Goal: Transaction & Acquisition: Purchase product/service

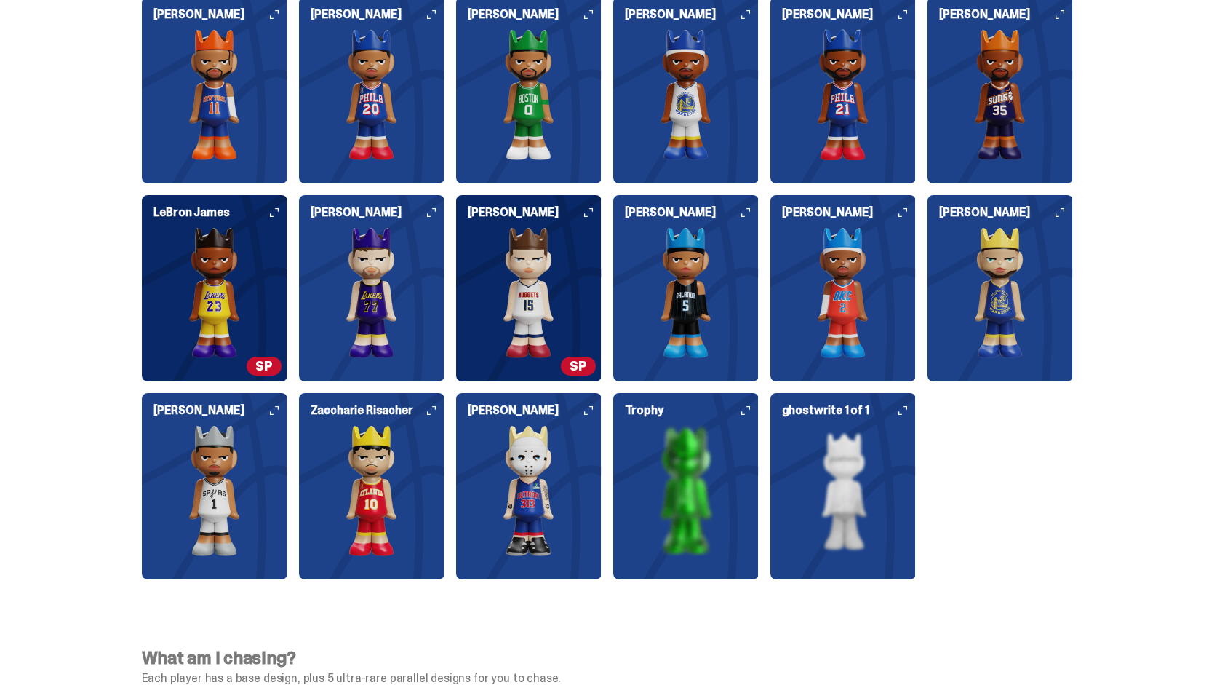
scroll to position [3898, 0]
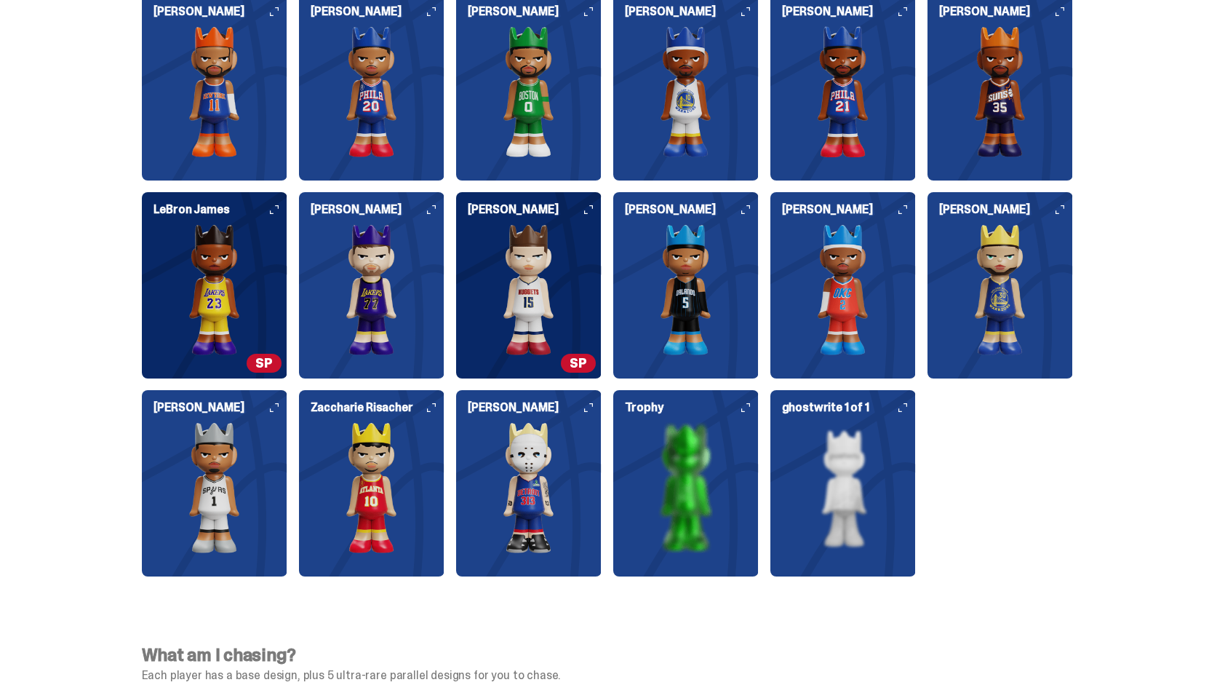
click at [749, 403] on icon at bounding box center [745, 407] width 9 height 9
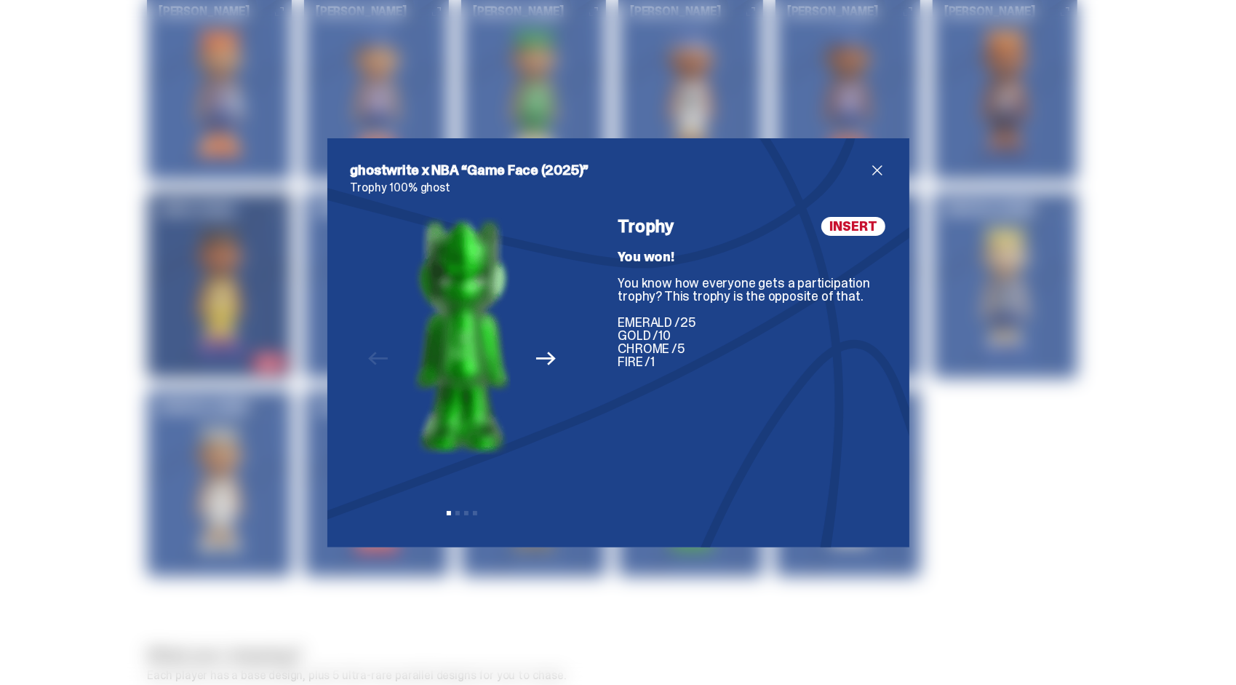
click at [551, 355] on button "Next" at bounding box center [546, 359] width 32 height 32
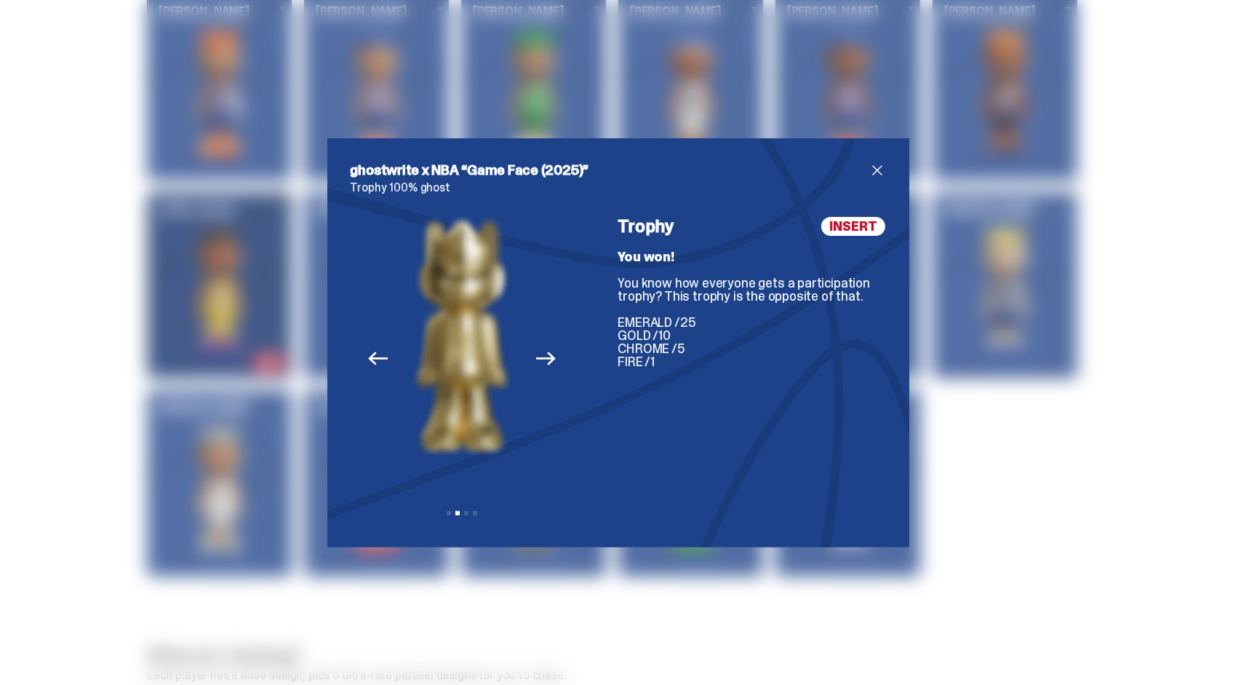
click at [551, 355] on button "Next" at bounding box center [546, 359] width 32 height 32
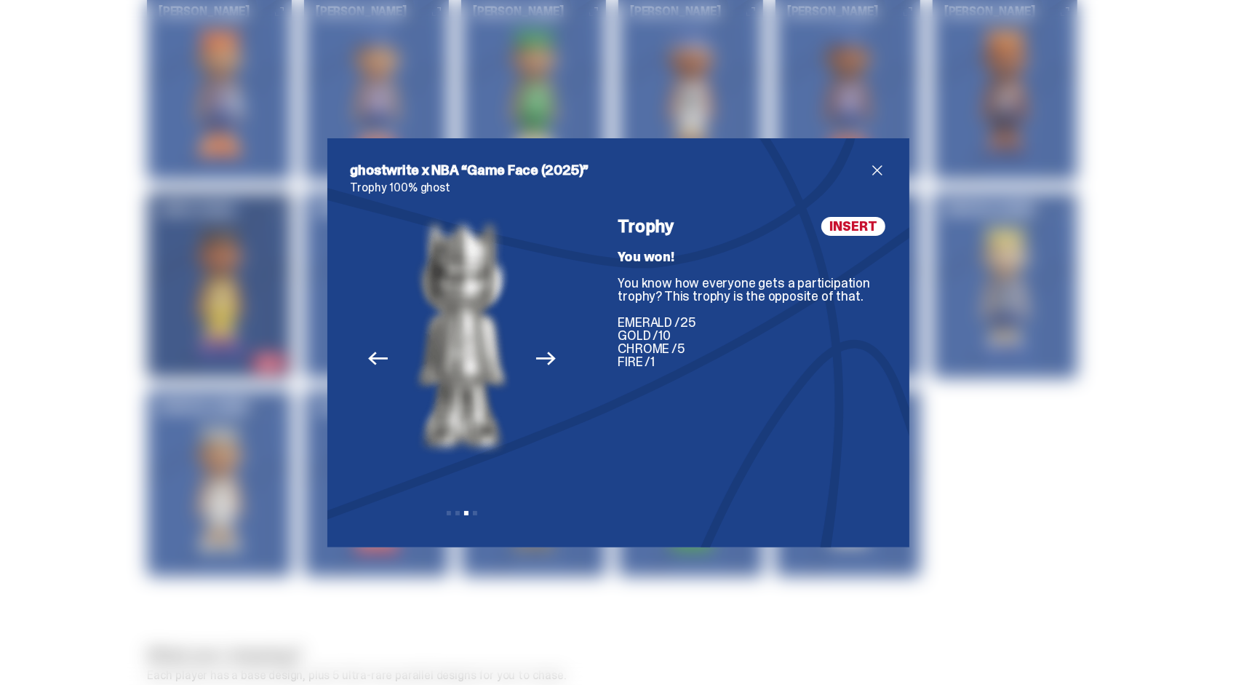
click at [551, 355] on button "Next" at bounding box center [546, 359] width 32 height 32
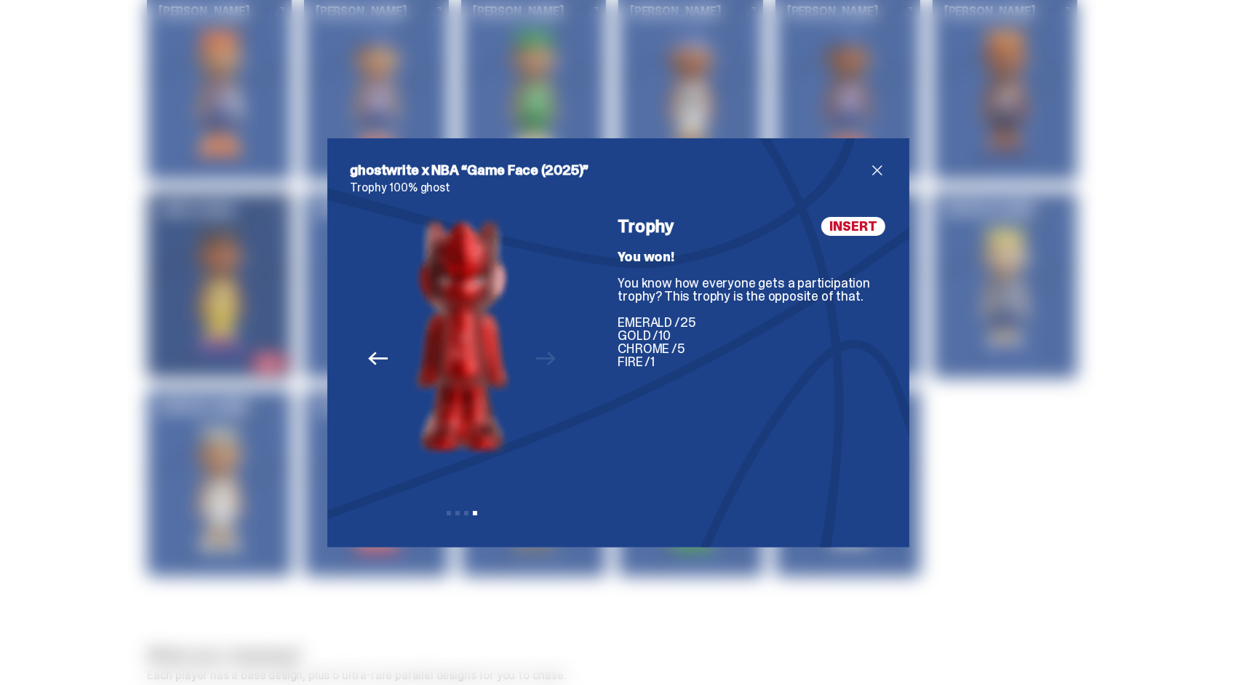
click at [874, 170] on span "close" at bounding box center [877, 170] width 17 height 17
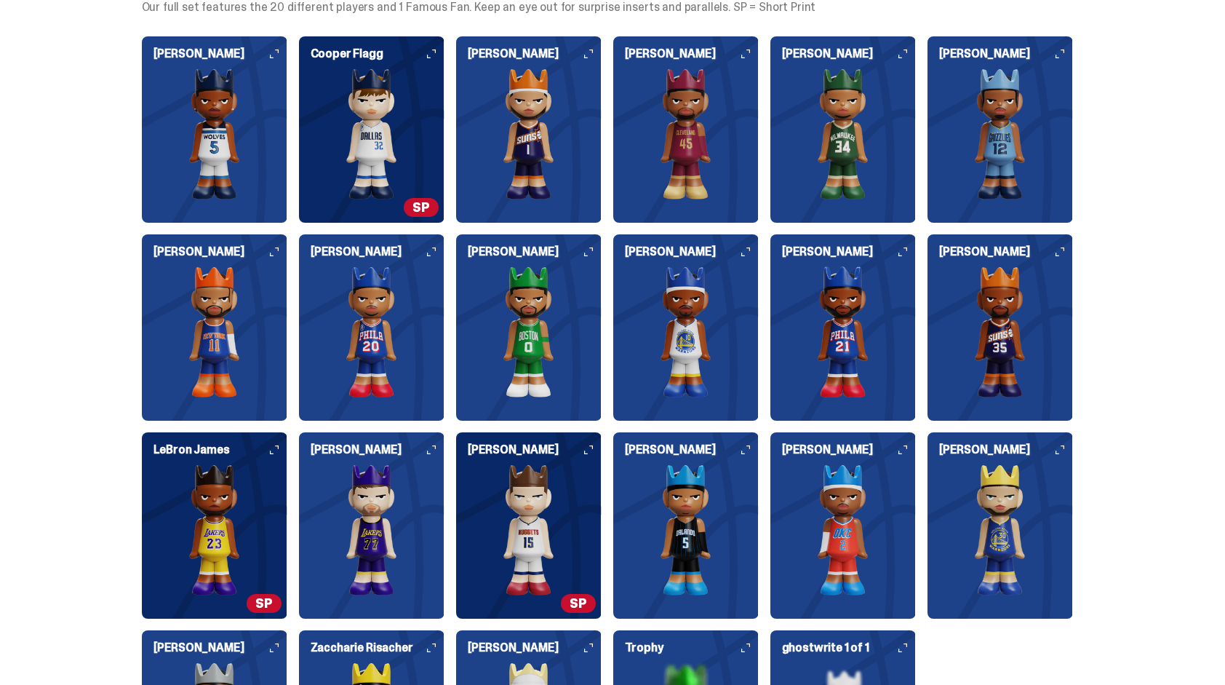
scroll to position [3655, 0]
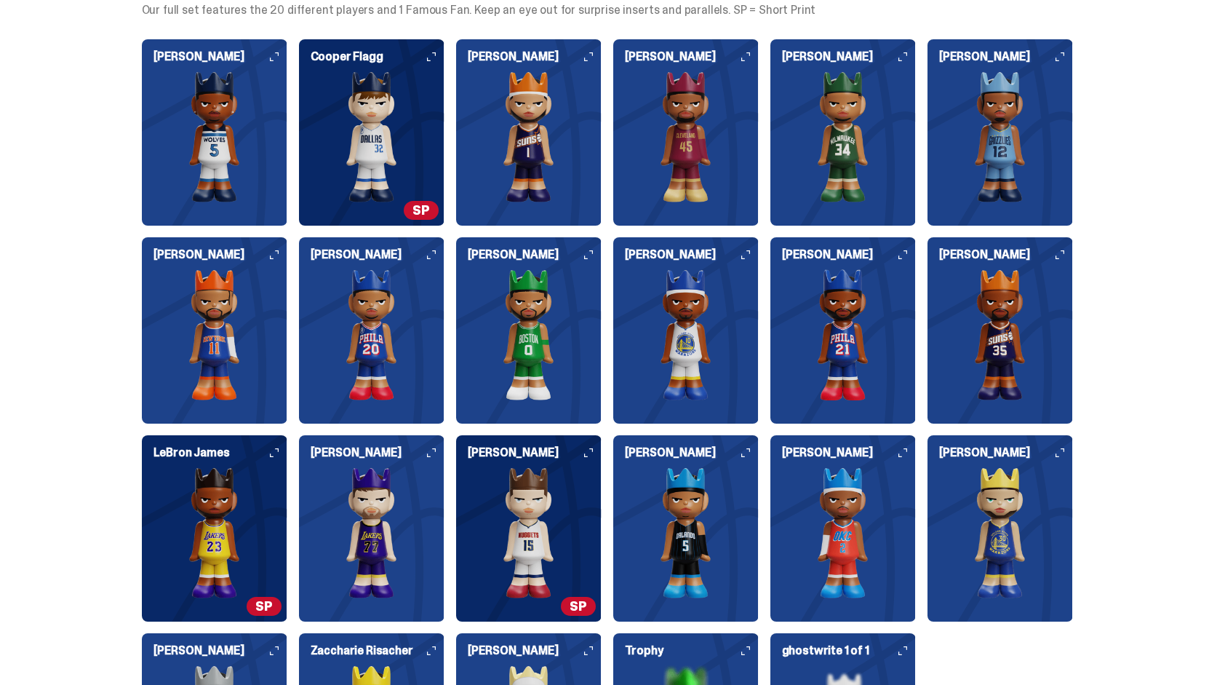
click at [421, 205] on span "SP" at bounding box center [421, 210] width 35 height 19
click at [372, 74] on img at bounding box center [372, 136] width 146 height 131
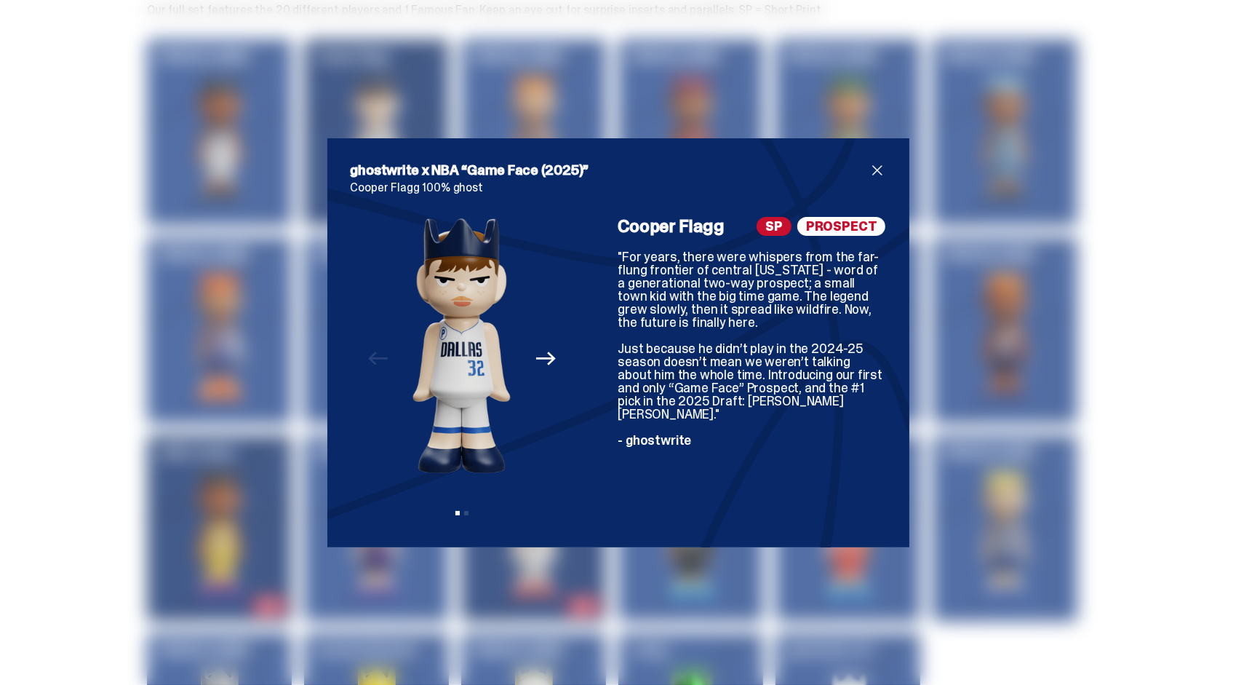
click at [541, 356] on icon "Next" at bounding box center [545, 357] width 19 height 19
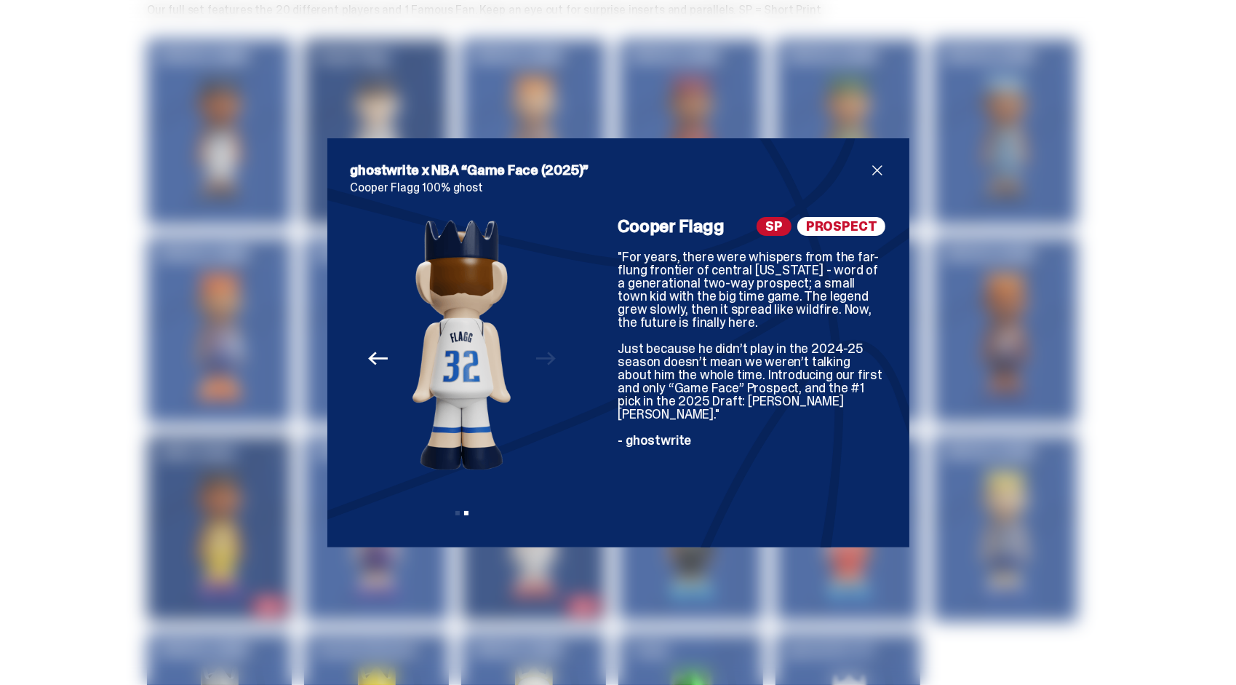
click at [541, 356] on div "Previous Next View slide 1 View slide 2" at bounding box center [462, 370] width 223 height 307
click at [876, 172] on span "close" at bounding box center [877, 170] width 17 height 17
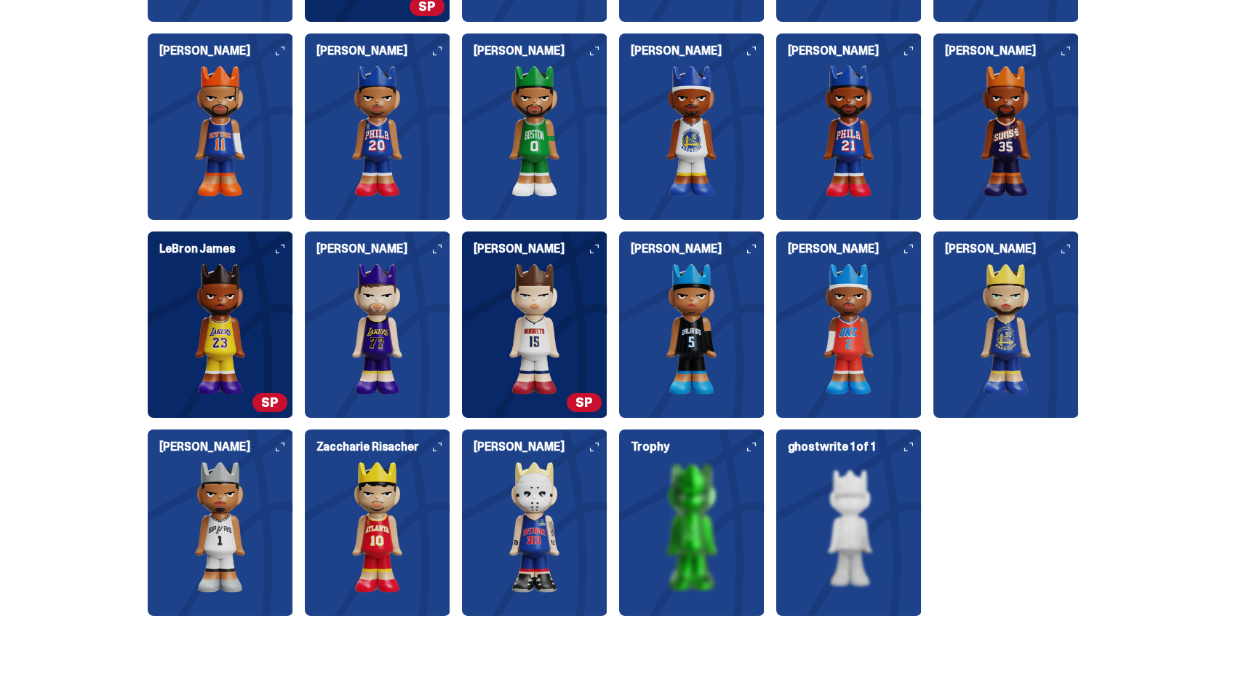
scroll to position [3866, 0]
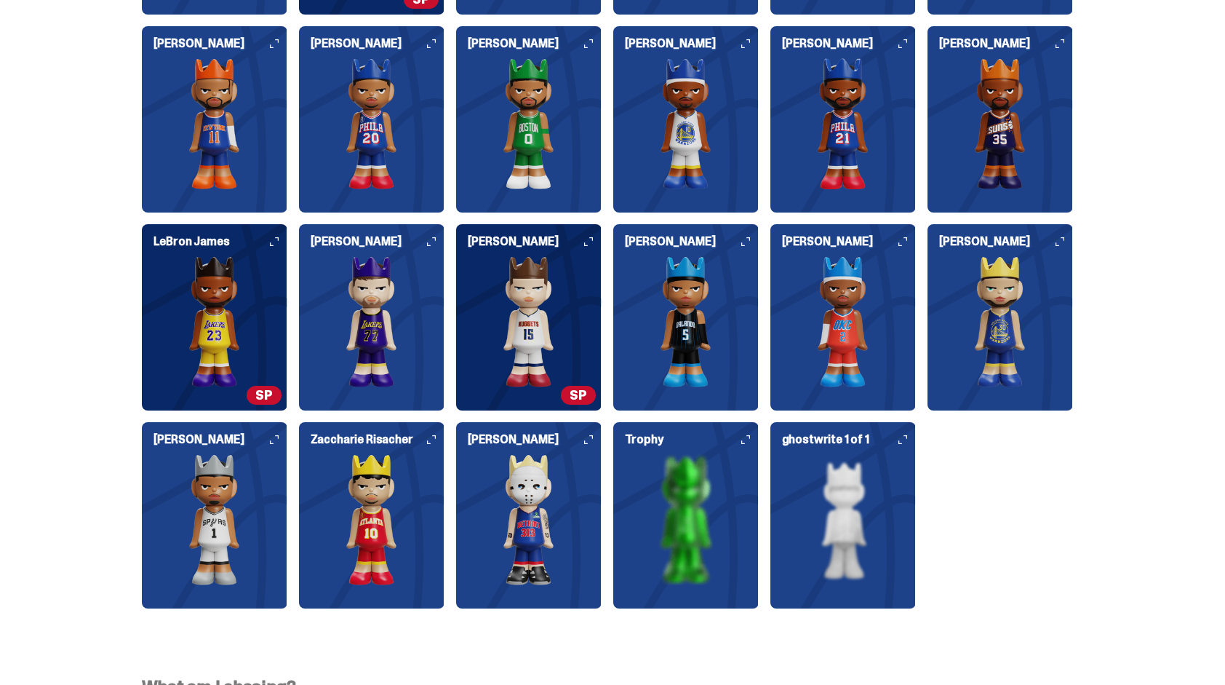
click at [557, 279] on img at bounding box center [529, 321] width 146 height 131
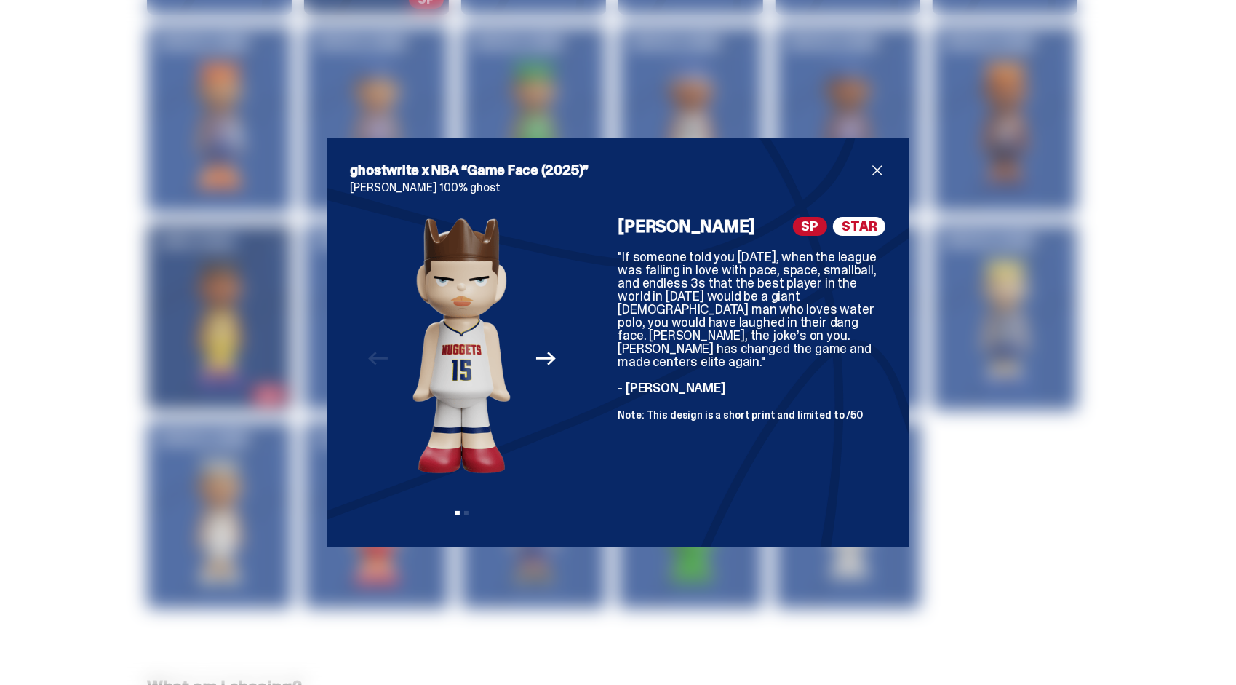
click at [869, 175] on span "close" at bounding box center [877, 170] width 17 height 17
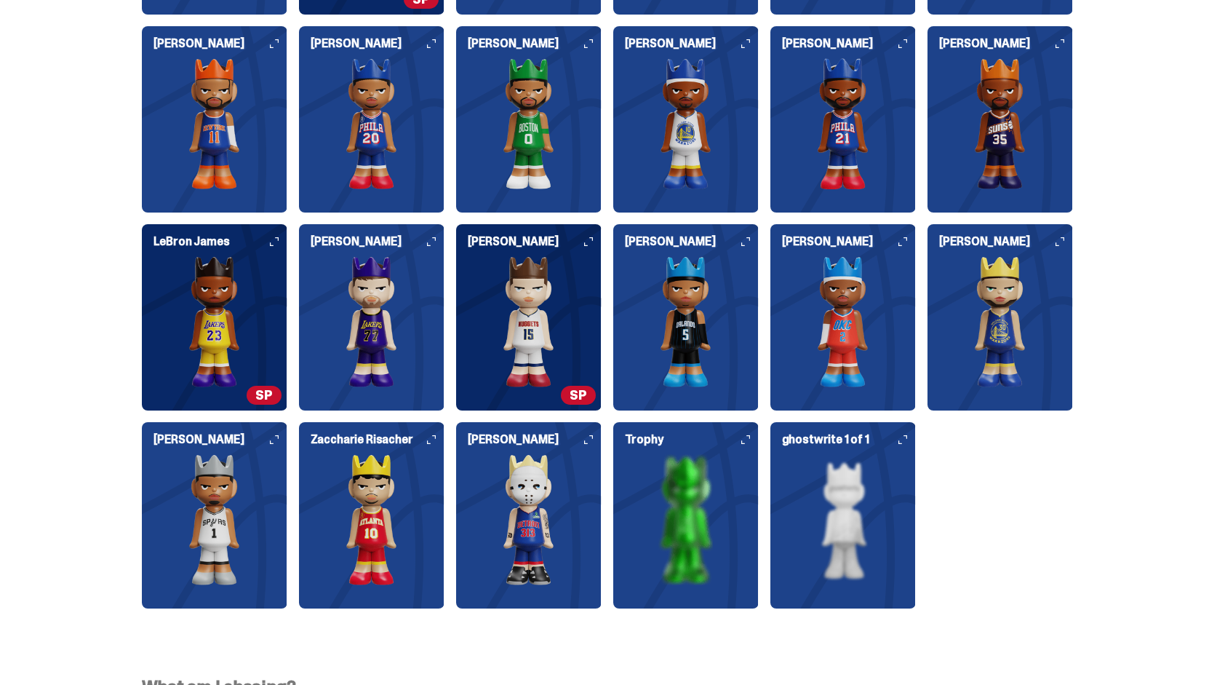
click at [285, 314] on img at bounding box center [215, 321] width 146 height 131
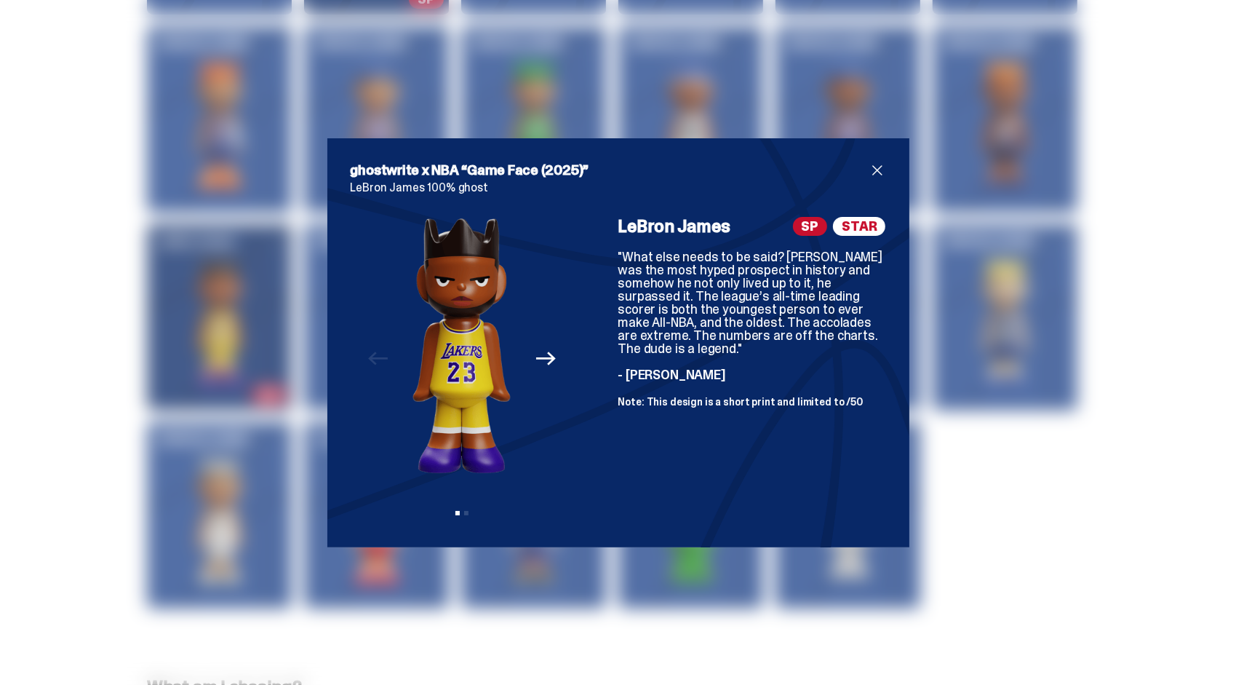
click at [550, 356] on icon "Next" at bounding box center [545, 357] width 19 height 19
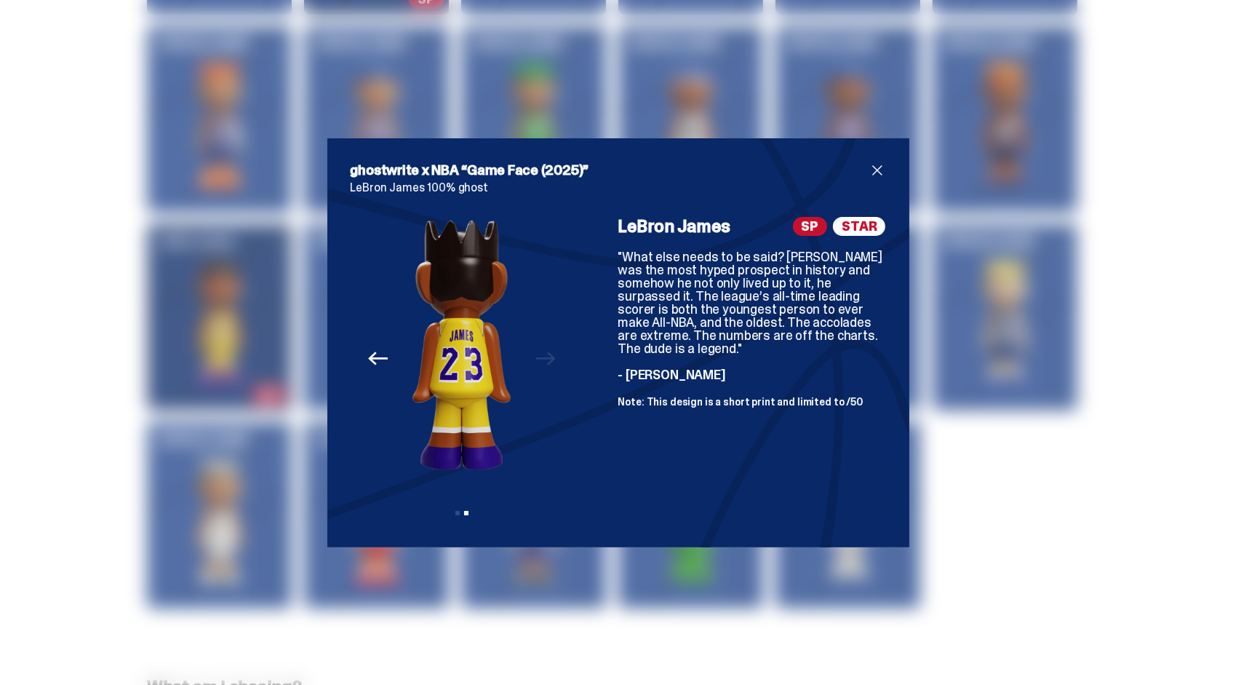
click at [876, 172] on span "close" at bounding box center [877, 170] width 17 height 17
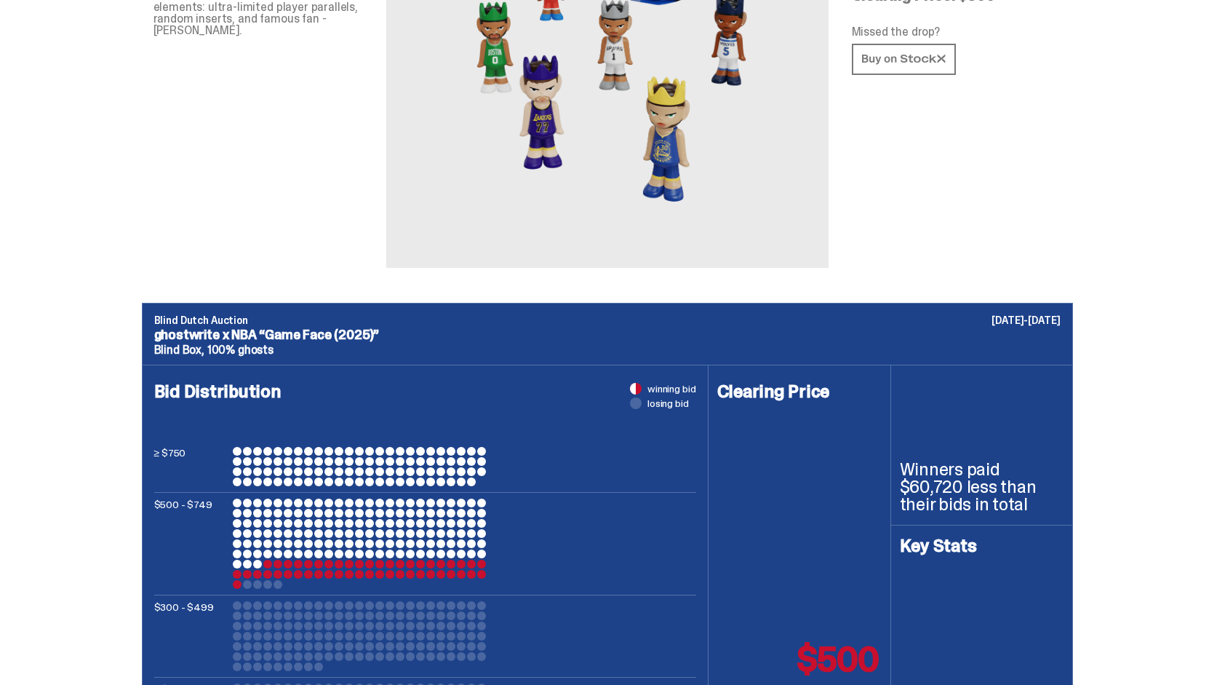
scroll to position [0, 0]
